Goal: Information Seeking & Learning: Check status

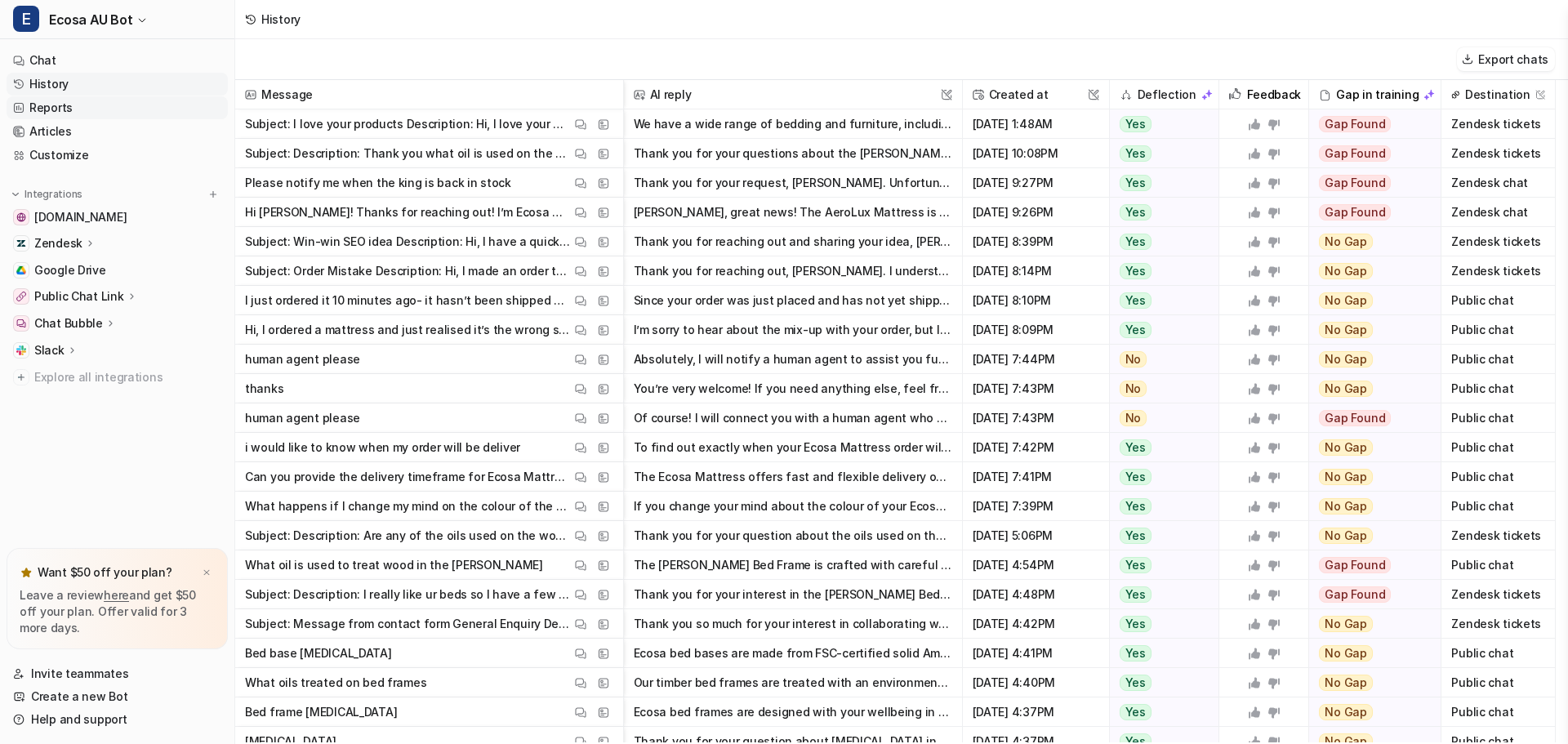
click at [79, 115] on link "Reports" at bounding box center [117, 107] width 221 height 23
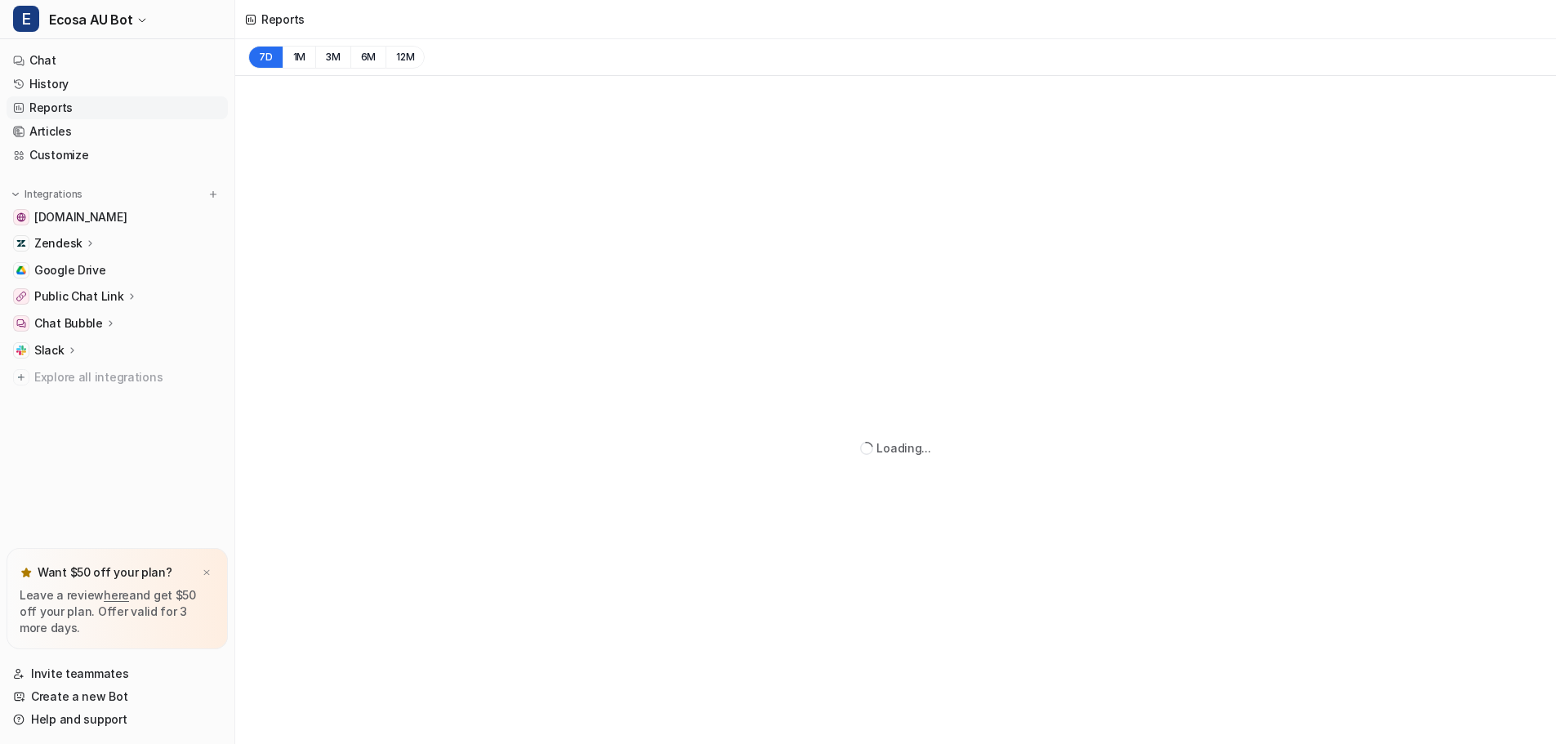
click at [122, 110] on link "Reports" at bounding box center [117, 107] width 221 height 23
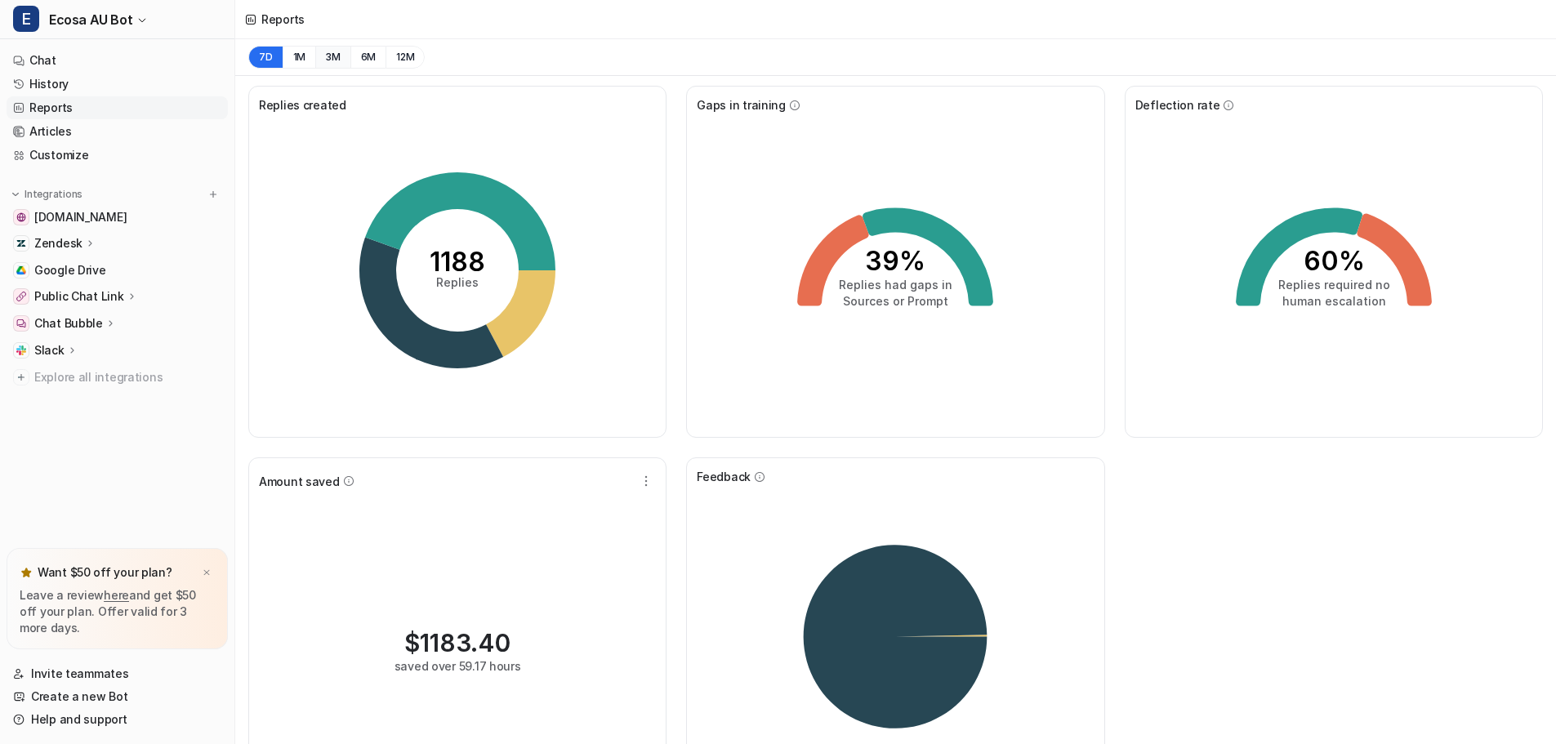
click at [343, 58] on button "3M" at bounding box center [332, 57] width 35 height 23
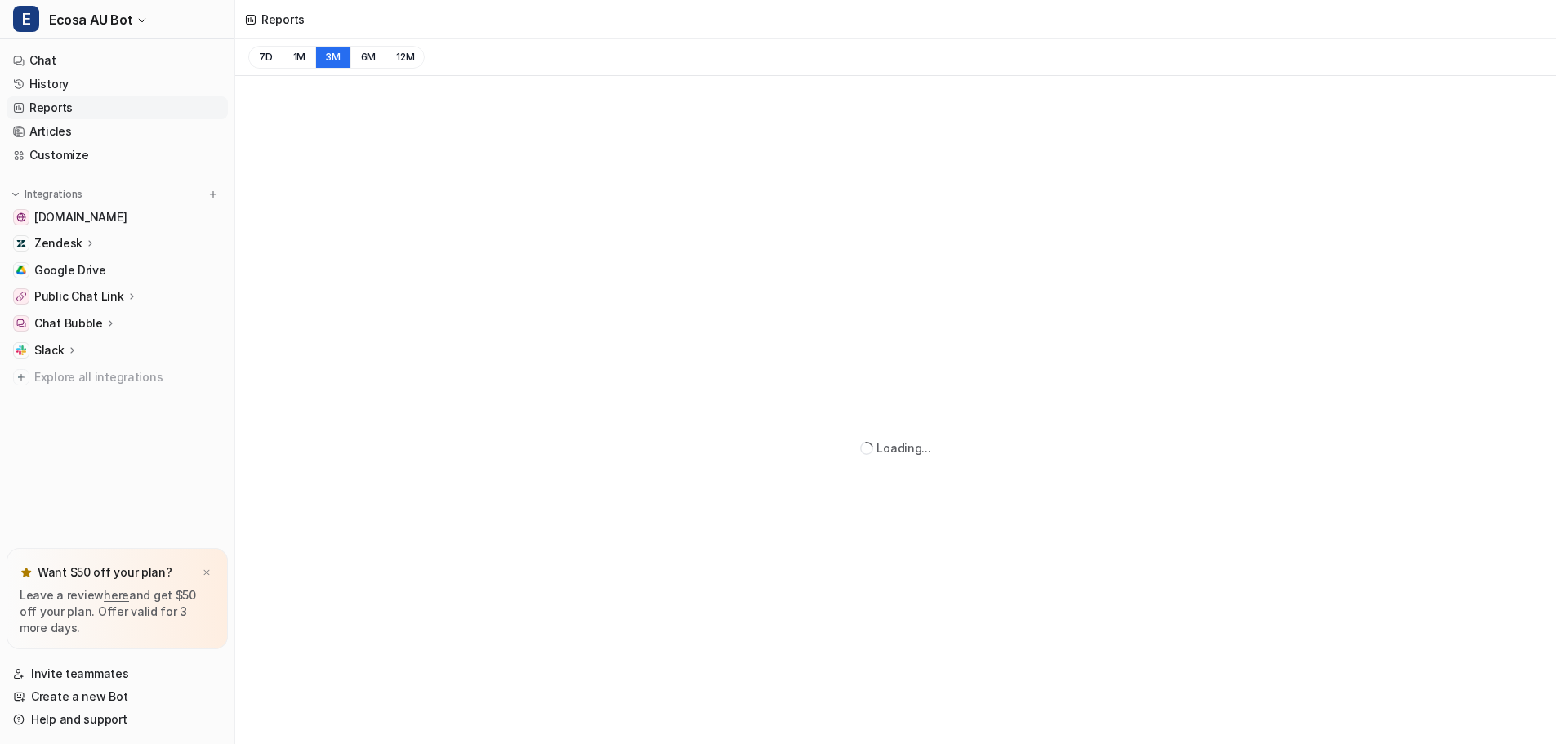
click at [480, 58] on div "7D 1M 3M 6M 12M" at bounding box center [895, 57] width 1321 height 37
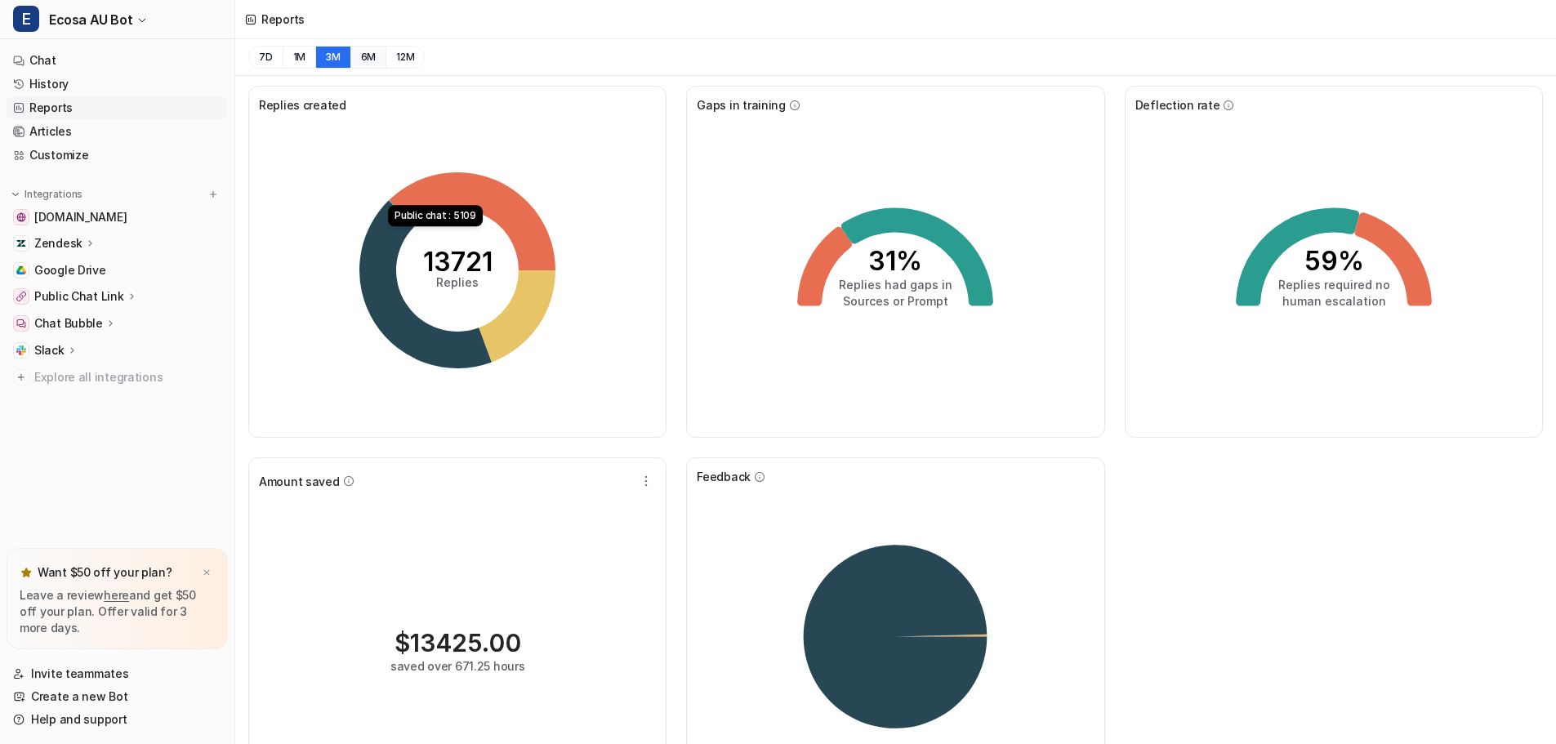
click at [360, 60] on button "6M" at bounding box center [369, 57] width 36 height 23
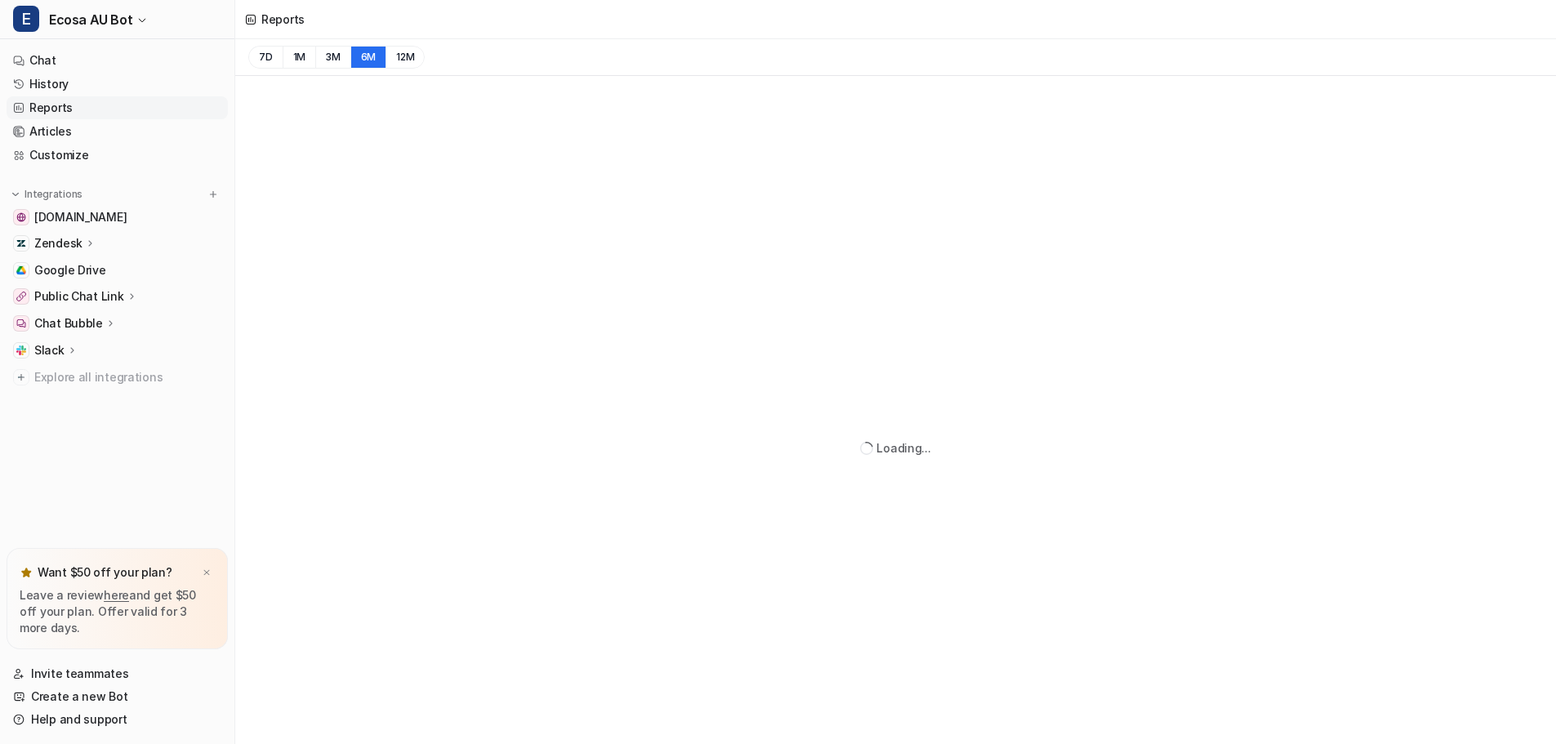
click at [630, 54] on div "7D 1M 3M 6M 12M" at bounding box center [895, 57] width 1321 height 37
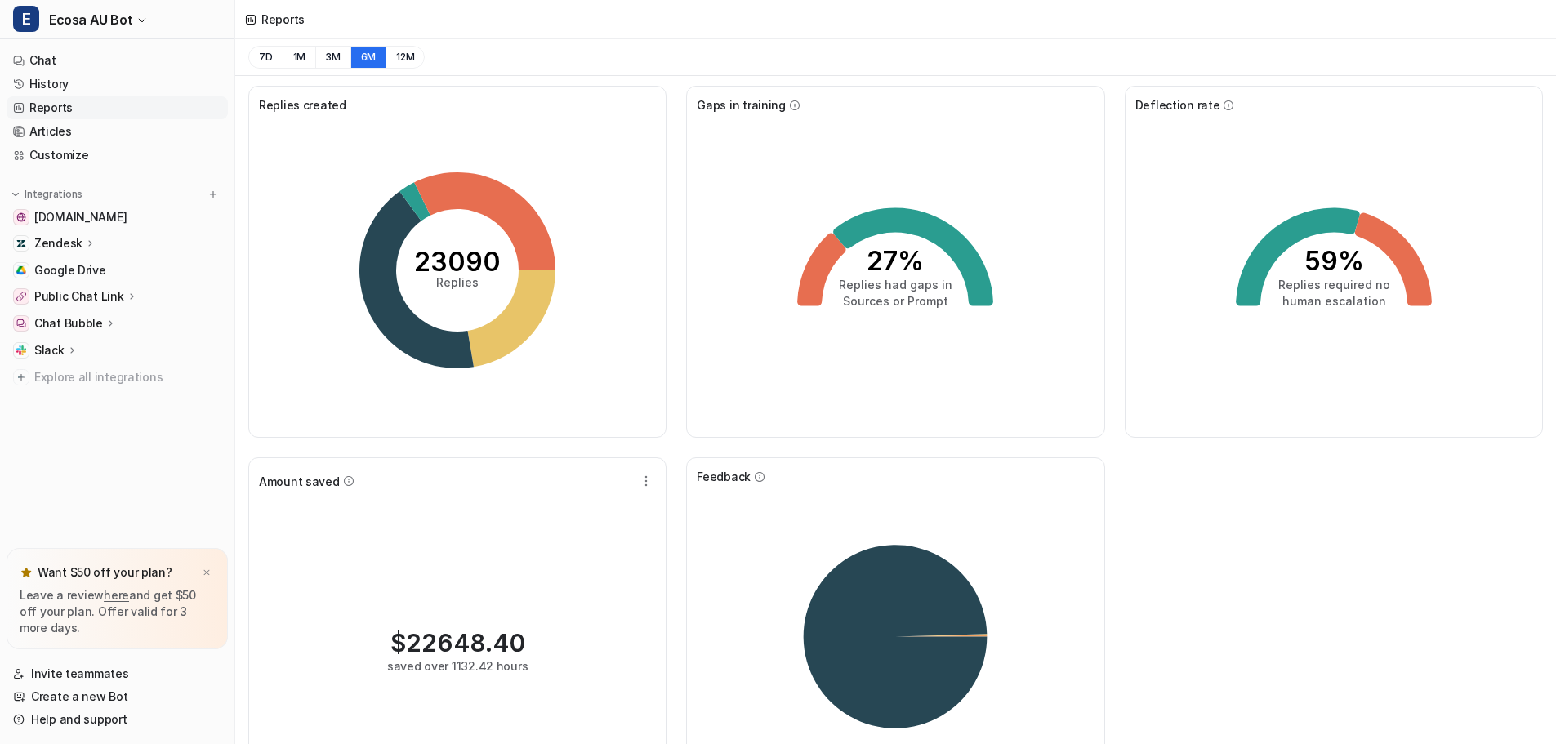
click at [1248, 602] on div "Replies created 23090 Replies Gaps in training 27% Replies had gaps in Sources …" at bounding box center [895, 452] width 1321 height 752
click at [1246, 582] on div "Replies created 23090 Replies Gaps in training 27% Replies had gaps in Sources …" at bounding box center [895, 452] width 1321 height 752
click at [1231, 549] on div "Replies created 23090 Replies Gaps in training 27% Replies had gaps in Sources …" at bounding box center [895, 452] width 1321 height 752
click at [1230, 546] on div "Replies created 23090 Replies Gaps in training 27% Replies had gaps in Sources …" at bounding box center [895, 452] width 1321 height 752
click at [1229, 547] on div "Replies created 23090 Replies Gaps in training 27% Replies had gaps in Sources …" at bounding box center [895, 452] width 1321 height 752
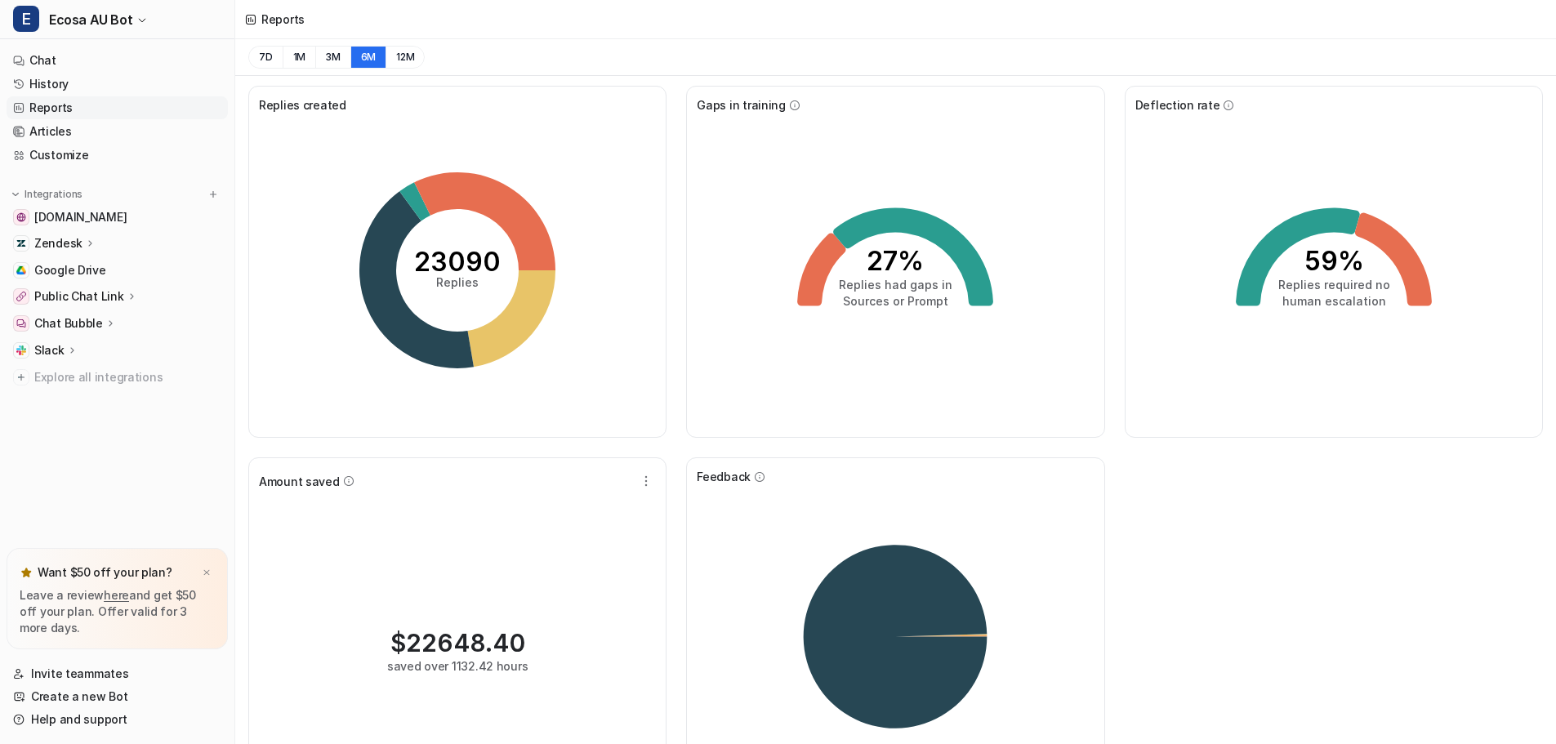
click at [1354, 551] on div "Replies created 23090 Replies Gaps in training 27% Replies had gaps in Sources …" at bounding box center [895, 452] width 1321 height 752
click at [1323, 547] on div "Replies created 23090 Replies Gaps in training 27% Replies had gaps in Sources …" at bounding box center [895, 452] width 1321 height 752
click at [675, 465] on div "Replies created 23090 Replies Gaps in training 27% Replies had gaps in Sources …" at bounding box center [895, 452] width 1321 height 752
